Goal: Book appointment/travel/reservation

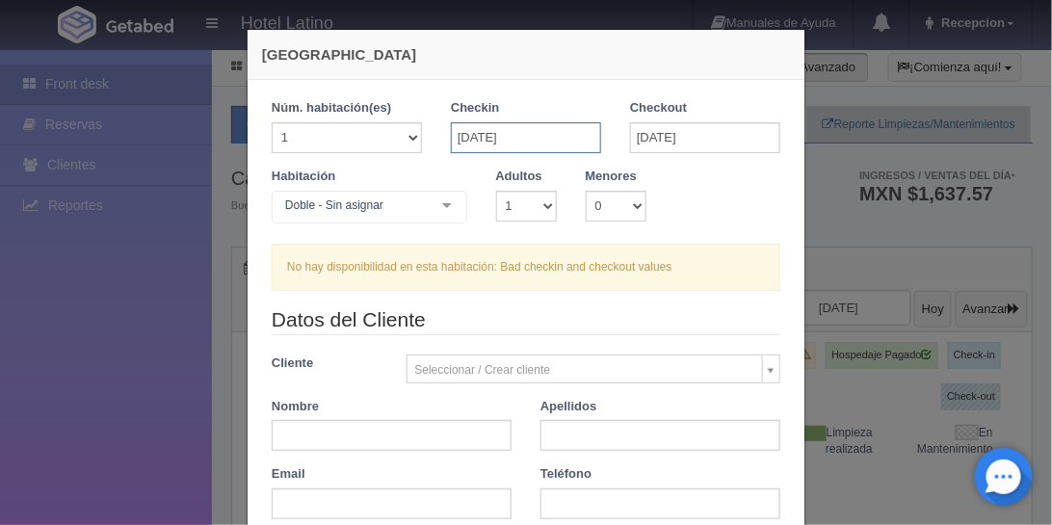
click at [538, 132] on input "[DATE]" at bounding box center [526, 137] width 150 height 31
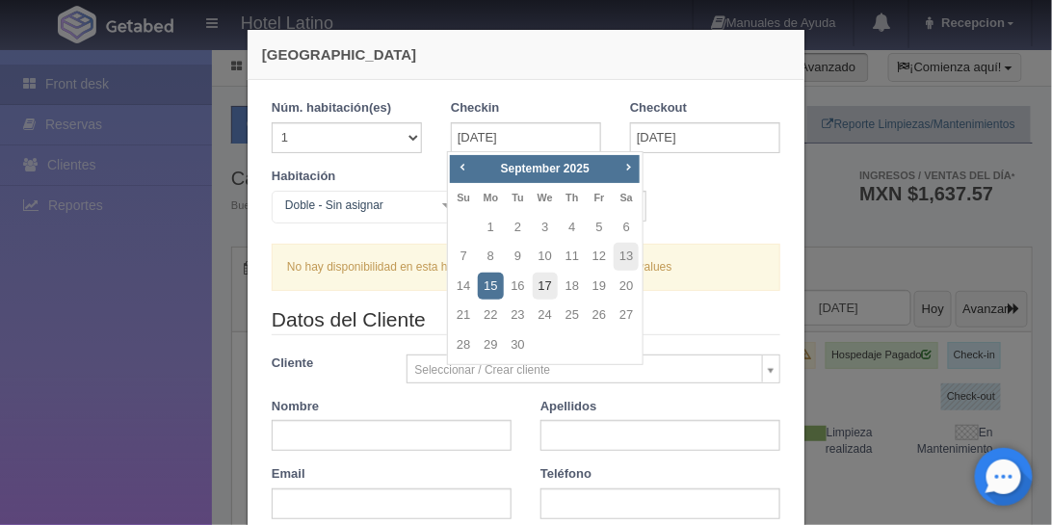
click at [548, 281] on link "17" at bounding box center [545, 287] width 25 height 28
type input "[DATE]"
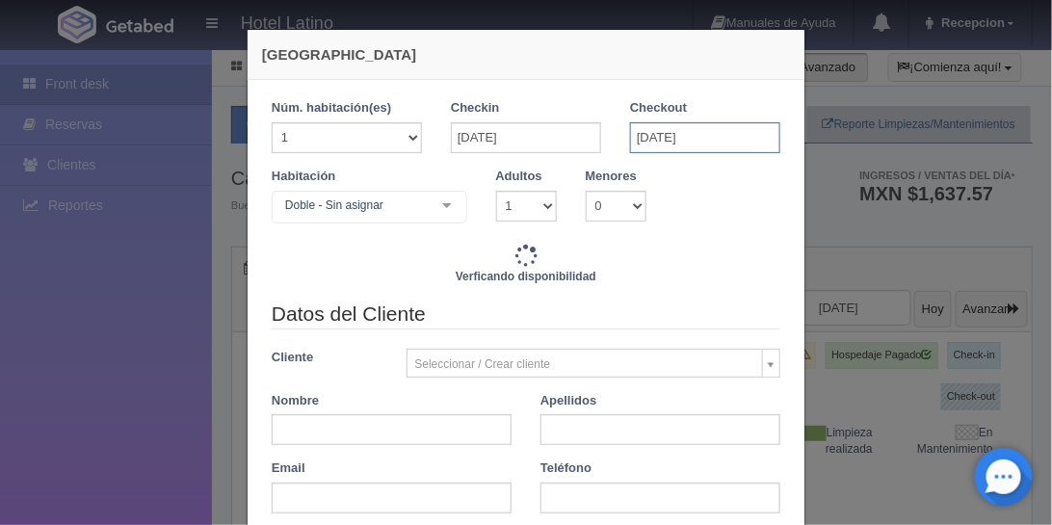
checkbox input "false"
click at [685, 133] on input "[DATE]" at bounding box center [705, 137] width 150 height 31
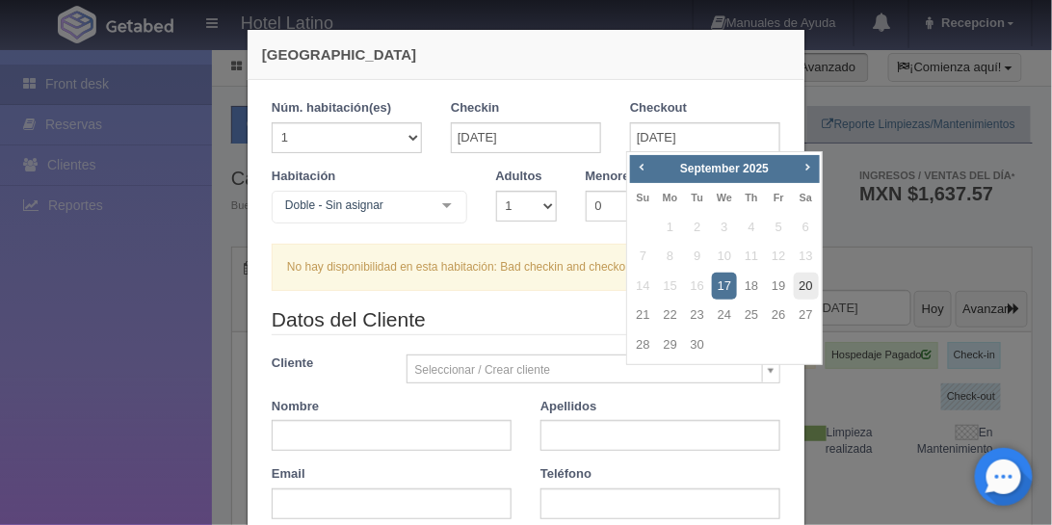
click at [805, 291] on link "20" at bounding box center [806, 287] width 25 height 28
type input "[DATE]"
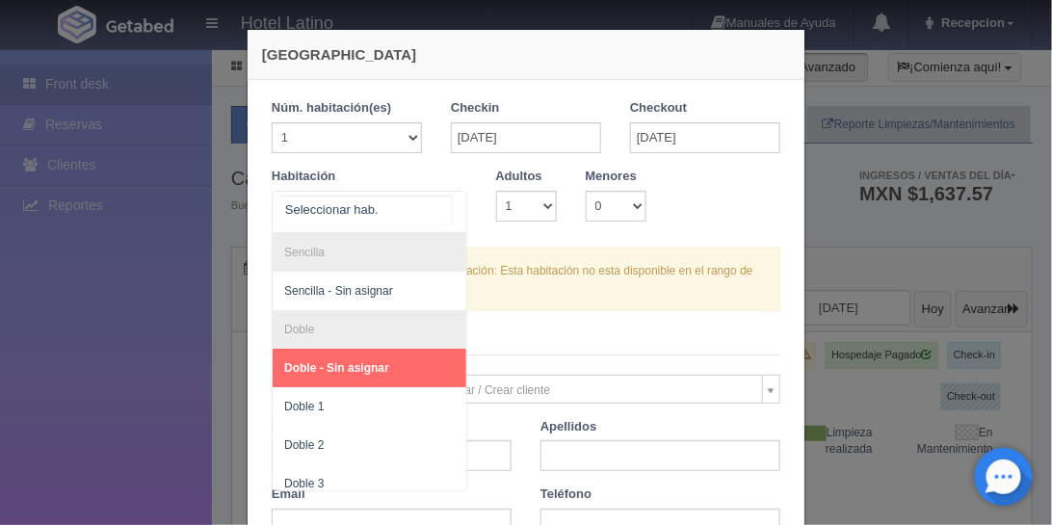
click at [426, 205] on div "Sencilla Sencilla - Sin asignar Doble Doble - Sin asignar Doble 1 Doble 2 Doble…" at bounding box center [370, 212] width 196 height 42
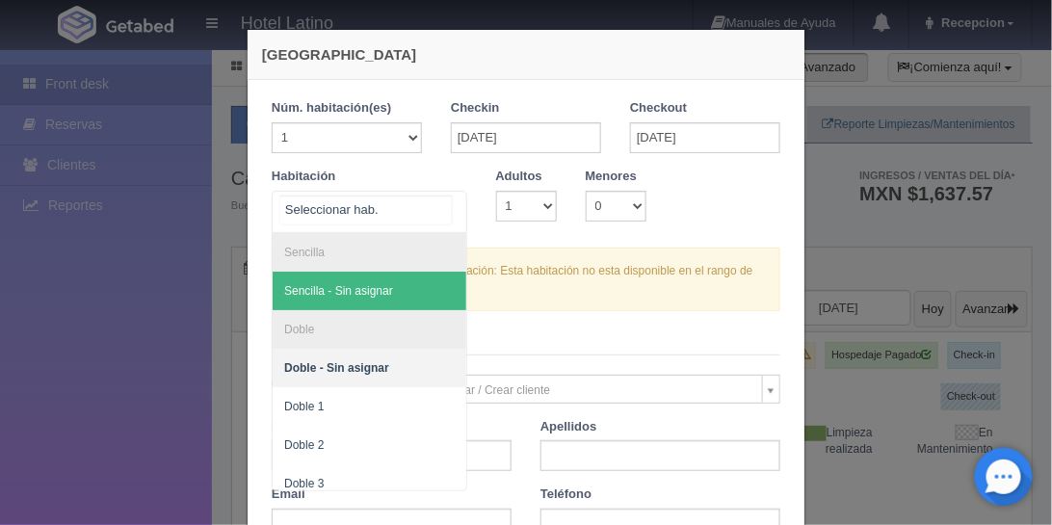
click at [375, 289] on span "Sencilla - Sin asignar" at bounding box center [338, 290] width 109 height 13
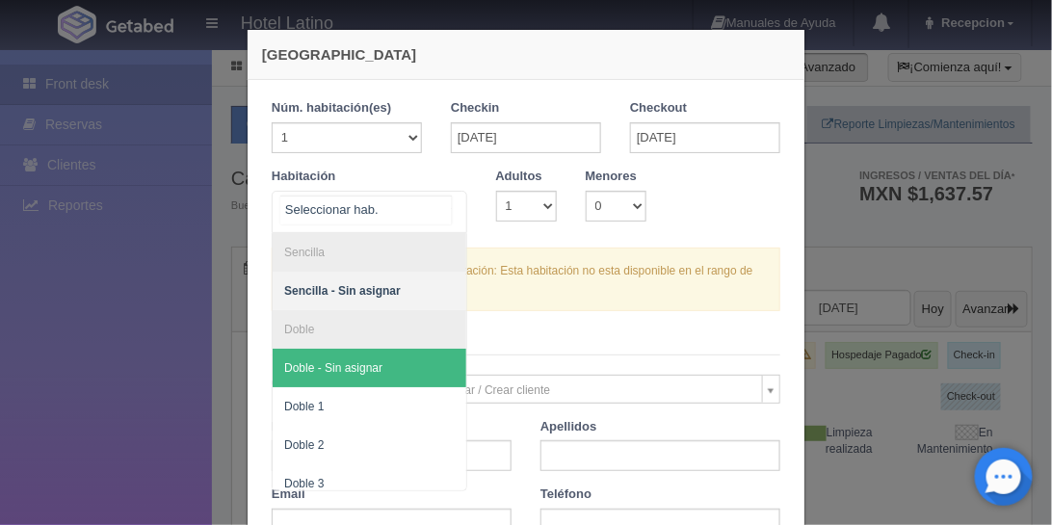
click at [372, 366] on span "Doble - Sin asignar" at bounding box center [333, 367] width 98 height 13
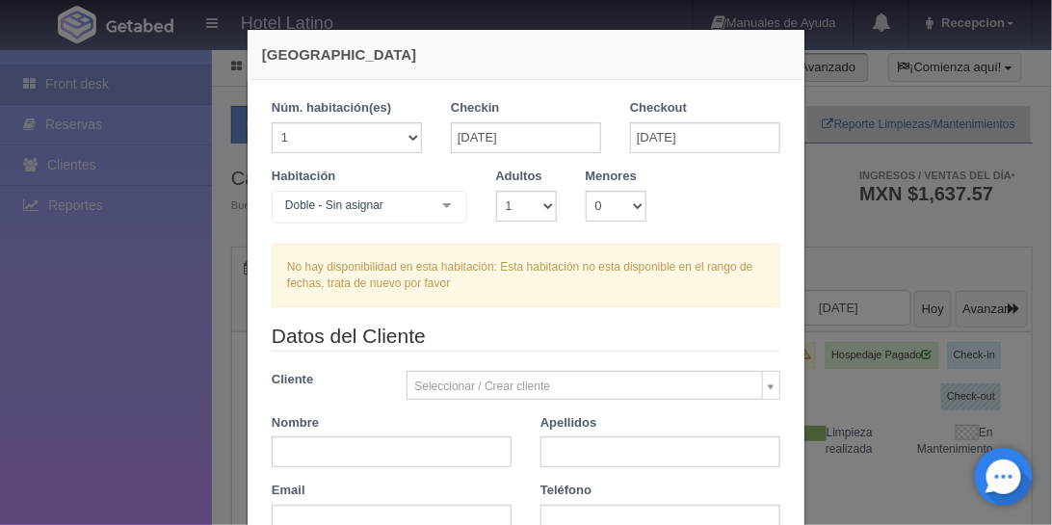
checkbox input "false"
